Goal: Task Accomplishment & Management: Manage account settings

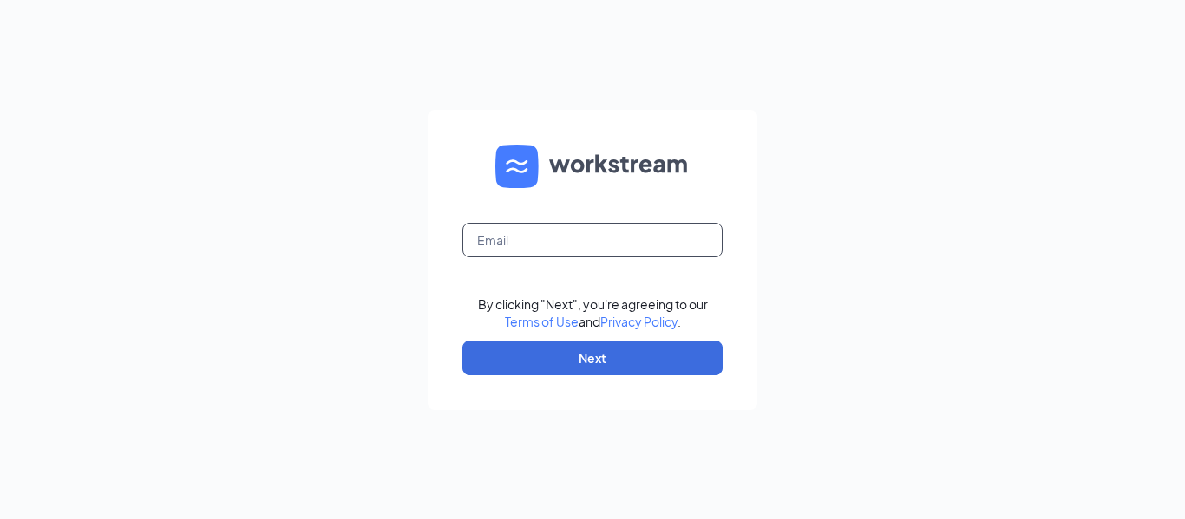
click at [568, 233] on input "text" at bounding box center [592, 240] width 260 height 35
type input "jjofdarien@att.net"
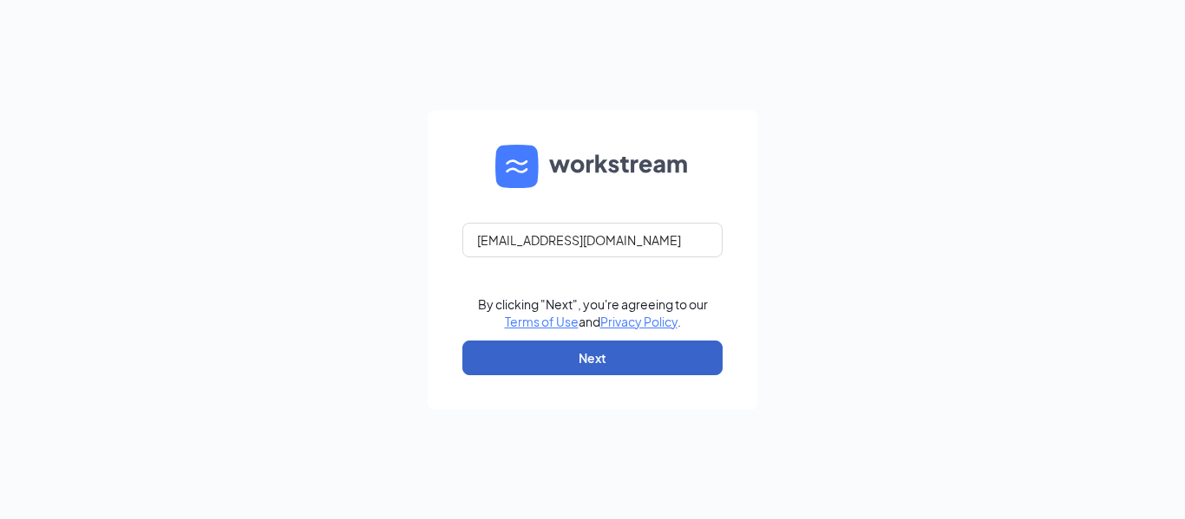
click at [612, 344] on button "Next" at bounding box center [592, 358] width 260 height 35
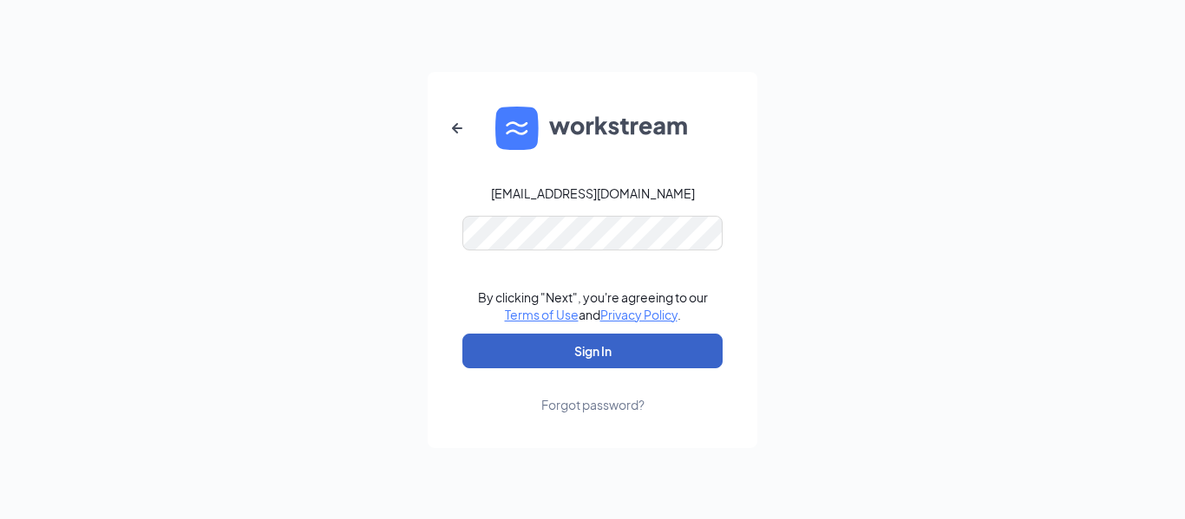
click at [588, 343] on button "Sign In" at bounding box center [592, 351] width 260 height 35
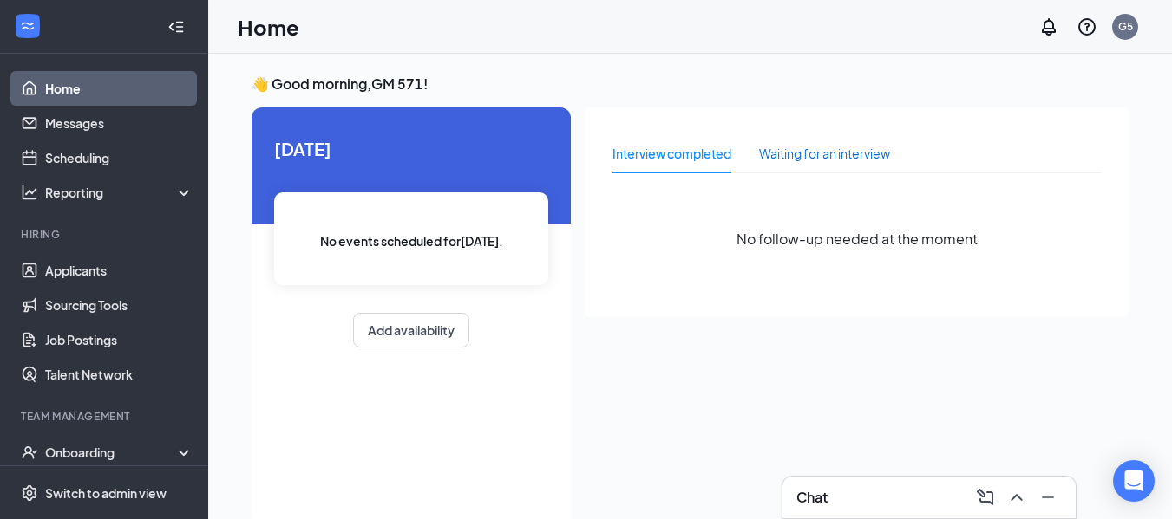
click at [815, 147] on div "Waiting for an interview" at bounding box center [824, 153] width 131 height 19
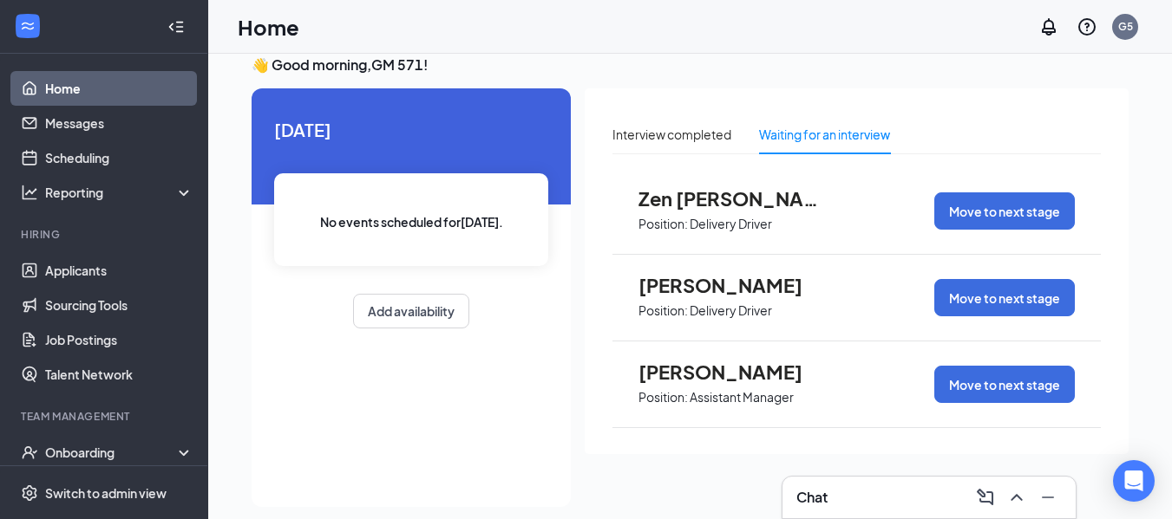
scroll to position [36, 0]
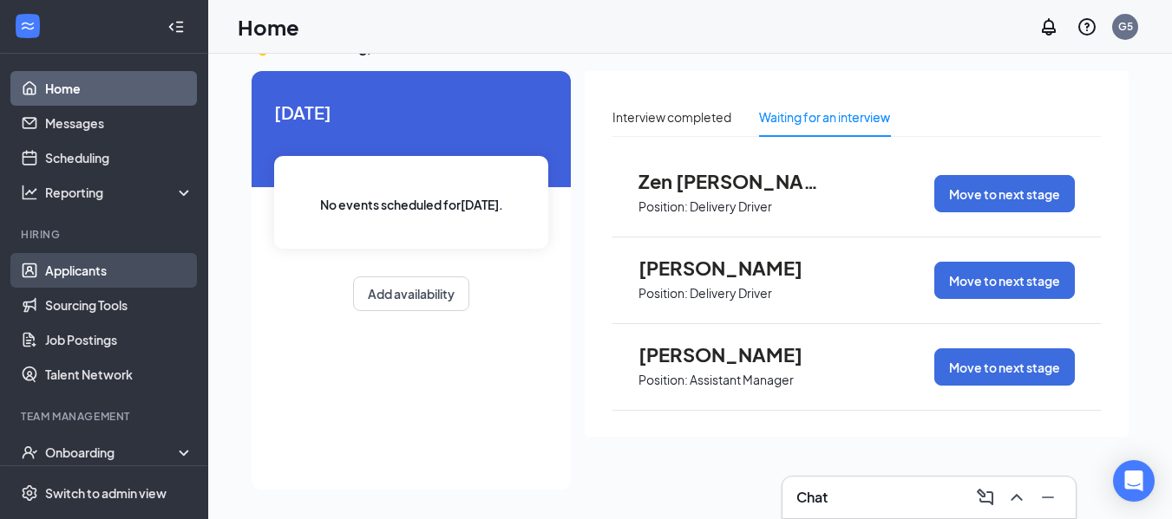
click at [130, 276] on link "Applicants" at bounding box center [119, 270] width 148 height 35
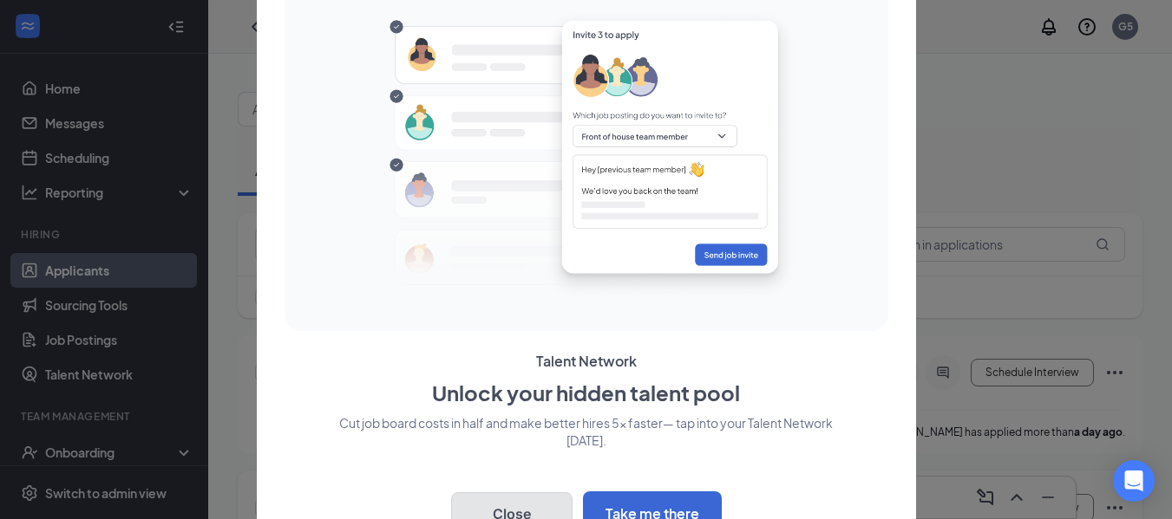
click at [512, 507] on button "Close" at bounding box center [511, 514] width 121 height 43
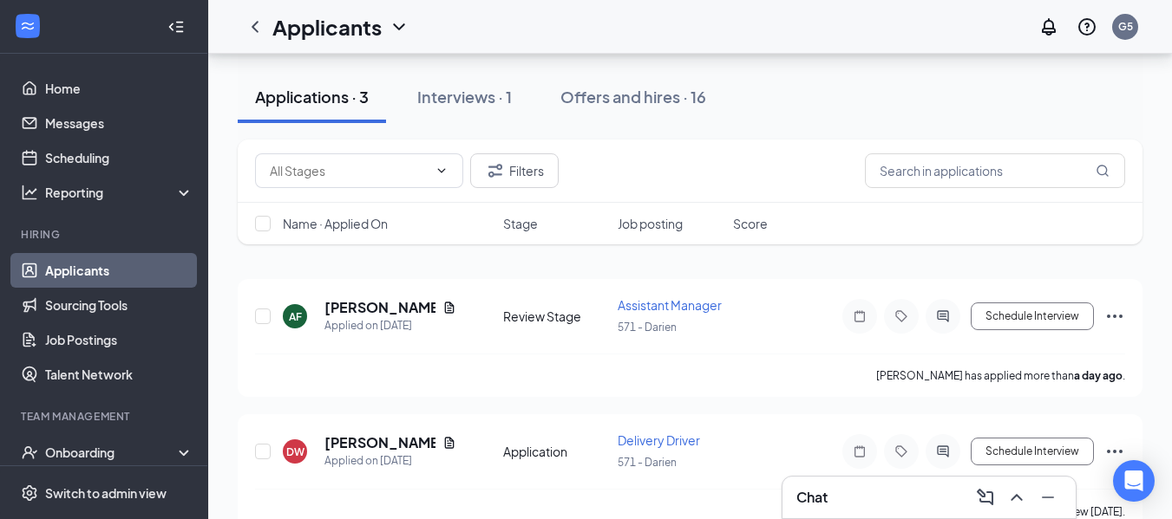
scroll to position [87, 0]
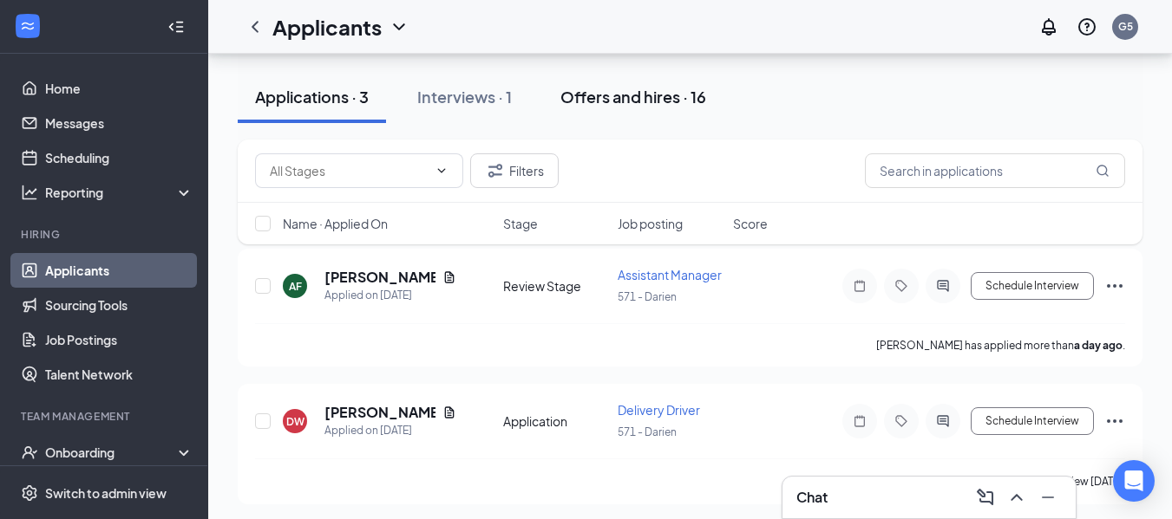
click at [672, 98] on div "Offers and hires · 16" at bounding box center [633, 97] width 146 height 22
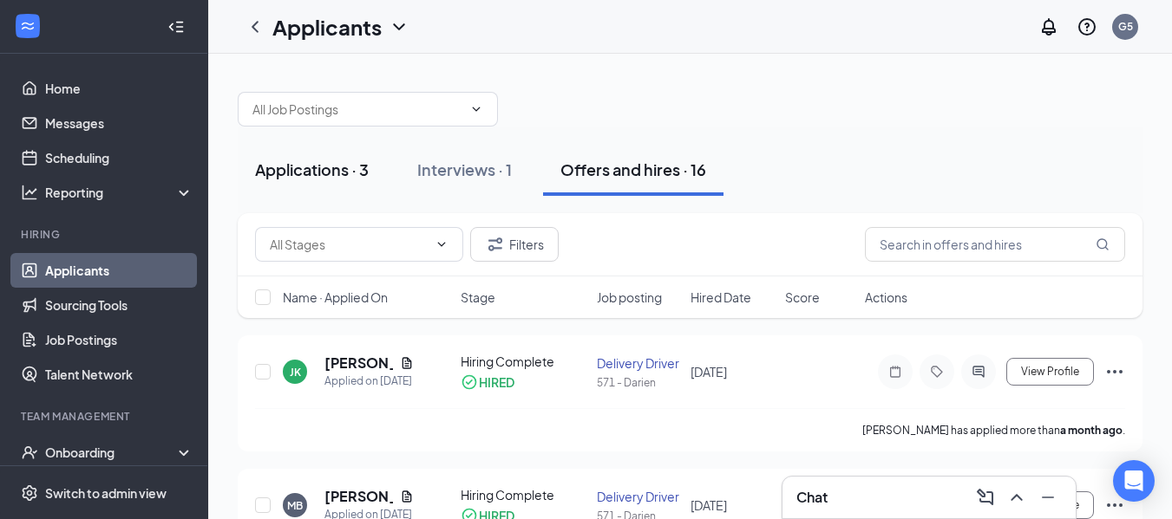
click at [326, 167] on div "Applications · 3" at bounding box center [312, 170] width 114 height 22
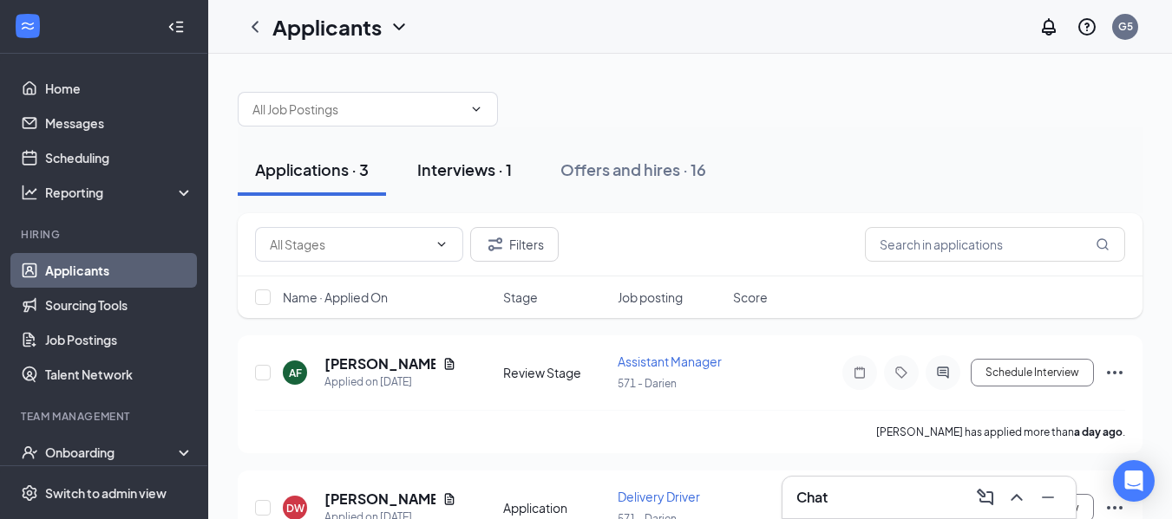
click at [464, 168] on div "Interviews · 1" at bounding box center [464, 170] width 95 height 22
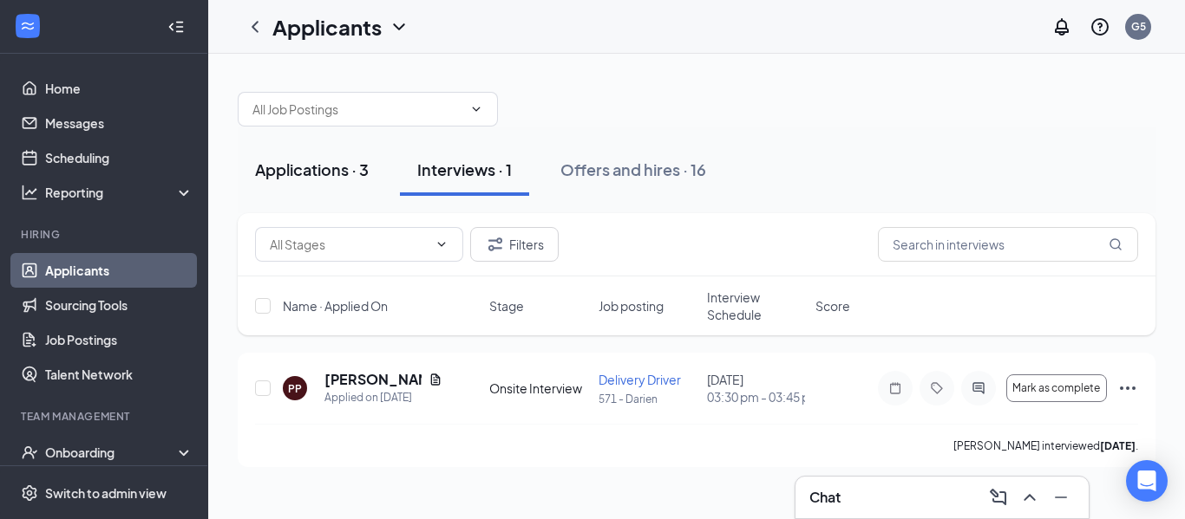
click at [317, 172] on div "Applications · 3" at bounding box center [312, 170] width 114 height 22
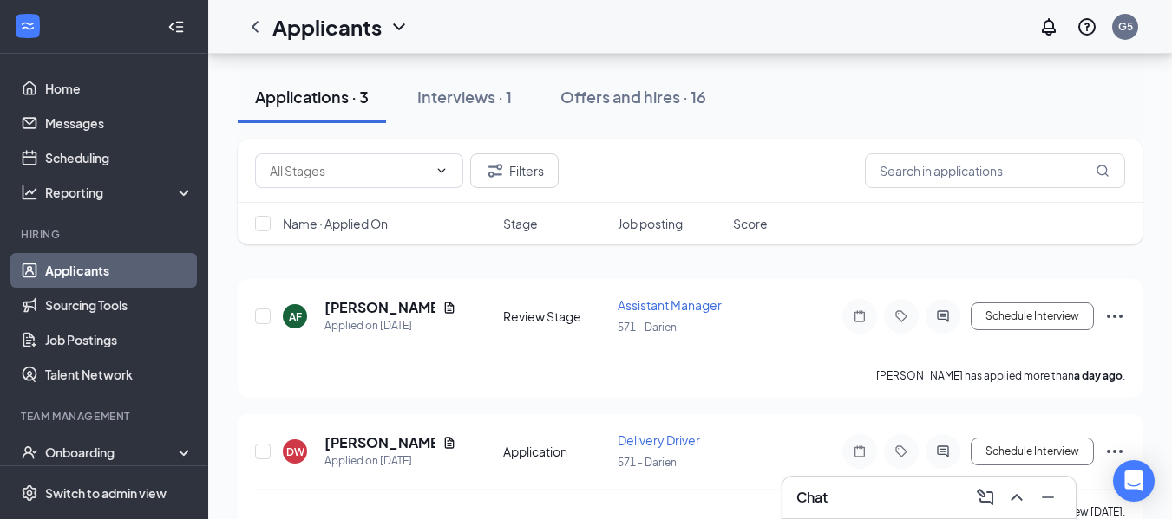
scroll to position [87, 0]
